Goal: Find specific page/section: Find specific page/section

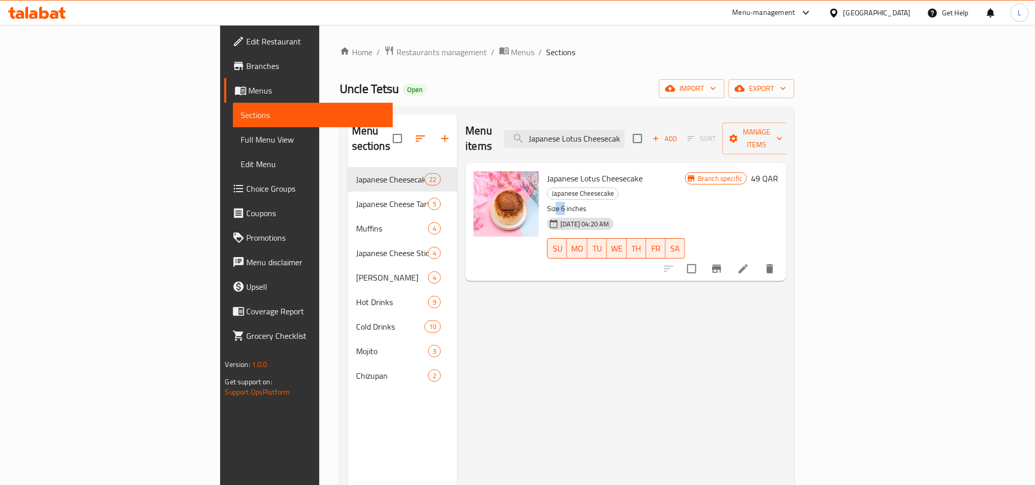
drag, startPoint x: 102, startPoint y: 139, endPoint x: 221, endPoint y: 4, distance: 181.0
click at [241, 139] on span "Full Menu View" at bounding box center [313, 139] width 144 height 12
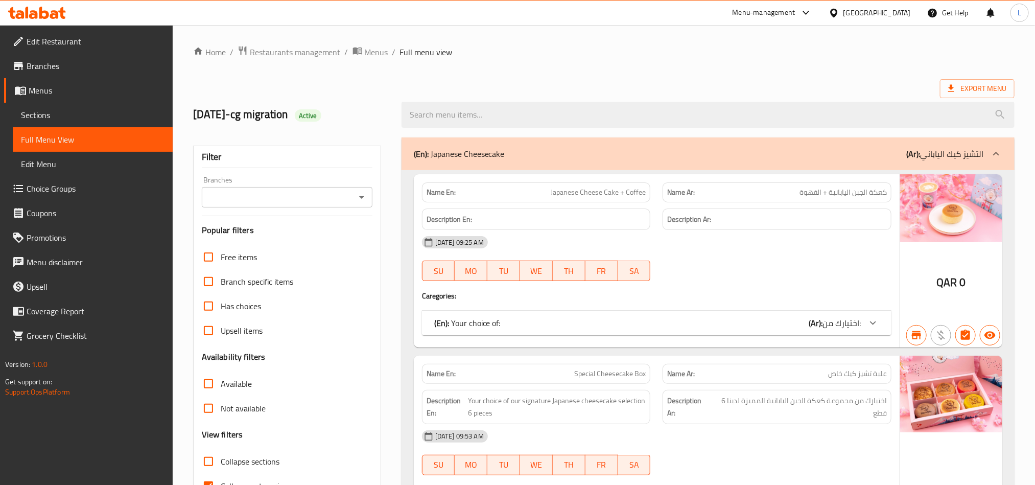
click at [305, 207] on div "Branches" at bounding box center [287, 197] width 171 height 20
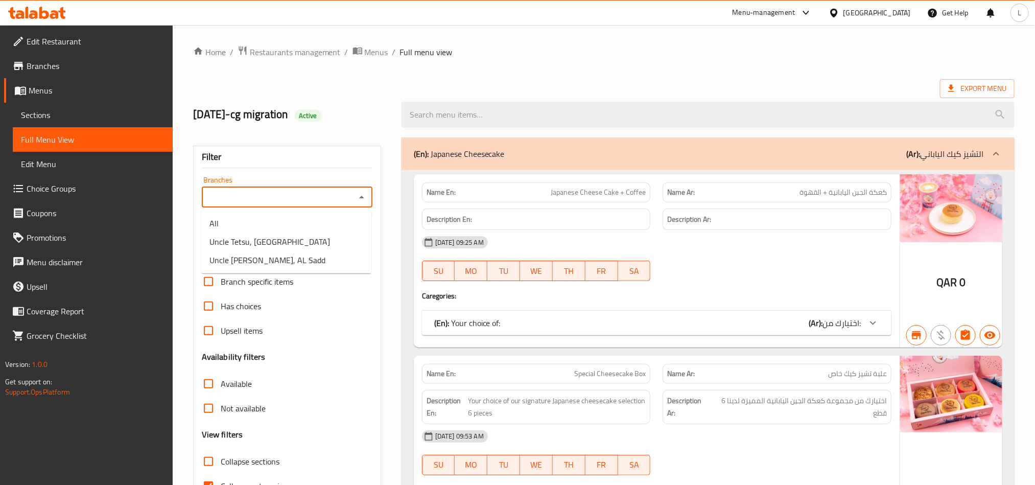
click at [267, 198] on input "Branches" at bounding box center [279, 197] width 148 height 14
click at [291, 238] on li "Uncle Tetsu, [GEOGRAPHIC_DATA]" at bounding box center [286, 241] width 170 height 18
type input "Uncle Tetsu, [GEOGRAPHIC_DATA]"
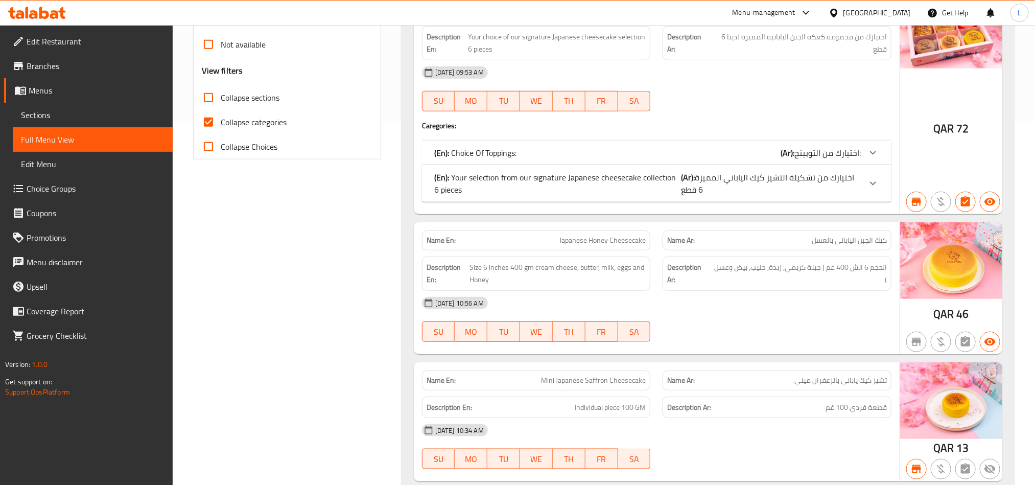
scroll to position [1288, 0]
